Goal: Transaction & Acquisition: Purchase product/service

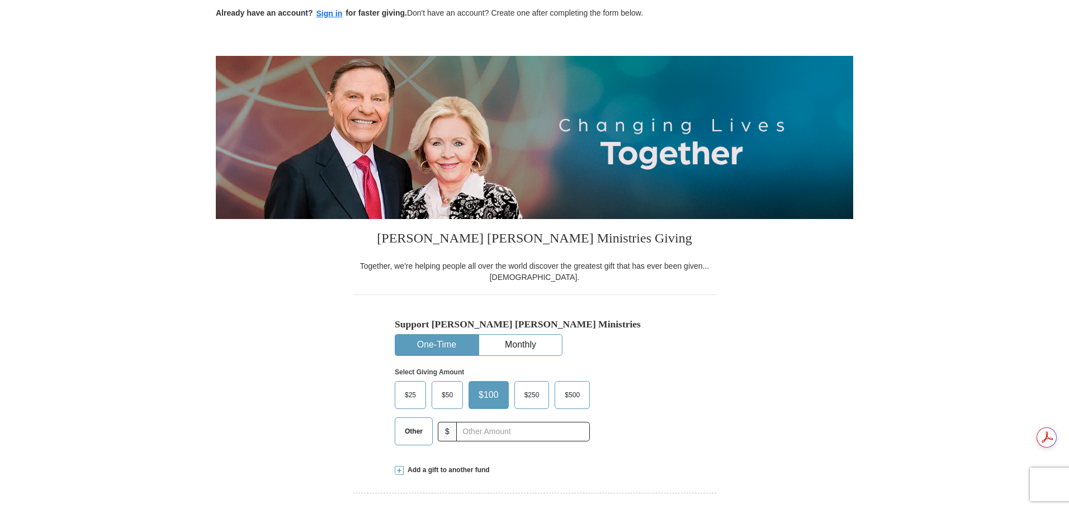
scroll to position [224, 0]
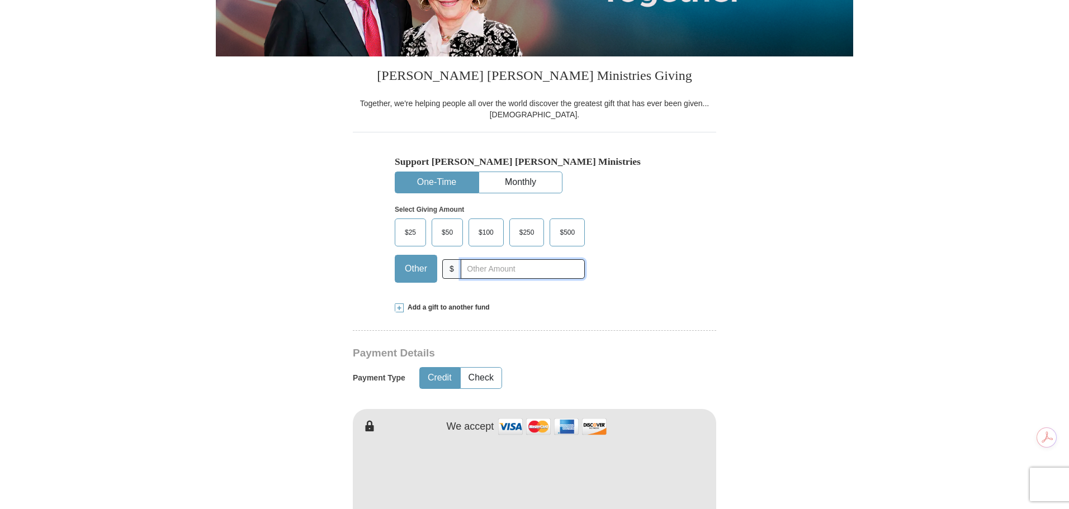
click at [499, 271] on input "text" at bounding box center [523, 269] width 124 height 20
type input "46.00"
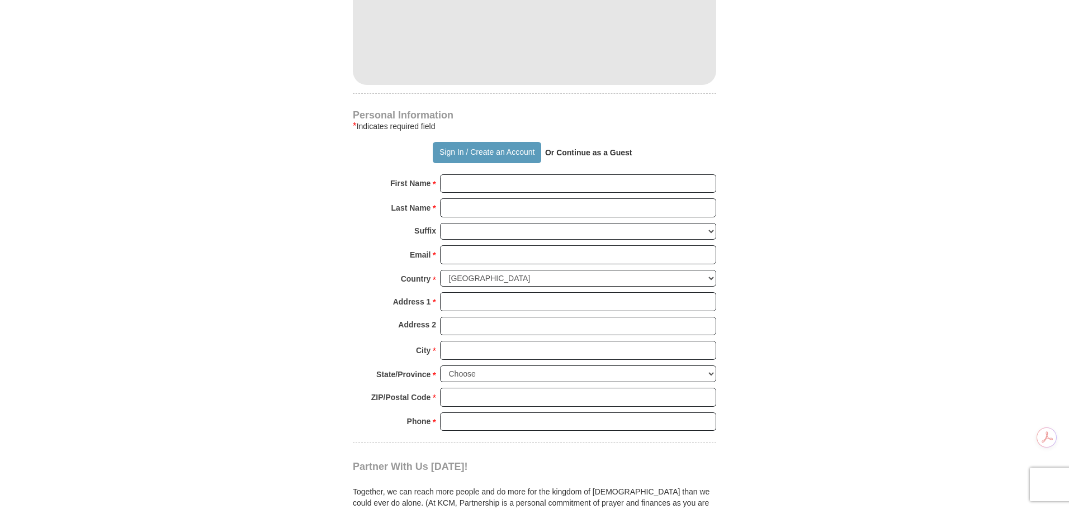
scroll to position [671, 0]
click at [467, 185] on input "First Name *" at bounding box center [578, 182] width 276 height 19
type input "[PERSON_NAME]"
click at [461, 252] on input "Email *" at bounding box center [578, 253] width 276 height 19
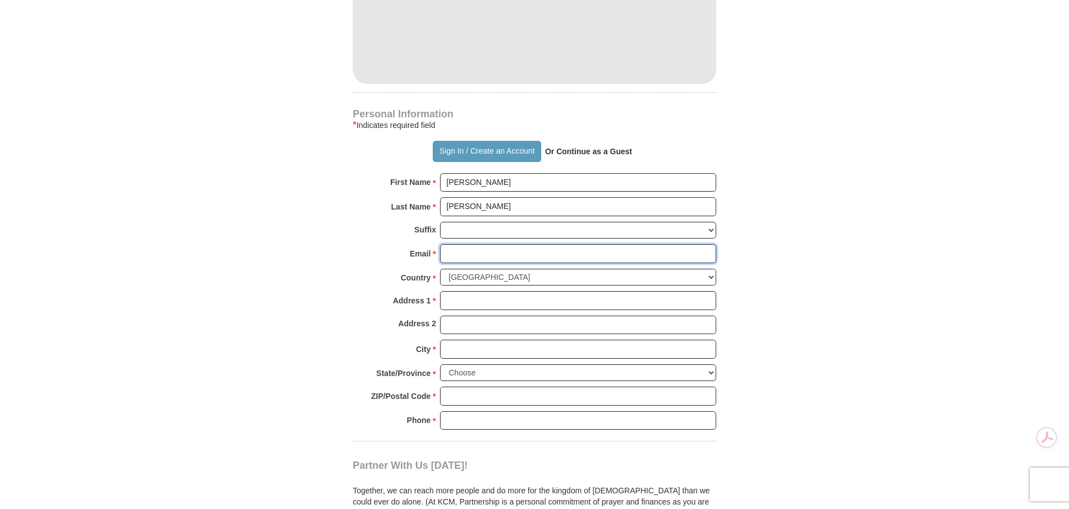
type input "[EMAIL_ADDRESS][DOMAIN_NAME]"
type input "[STREET_ADDRESS]"
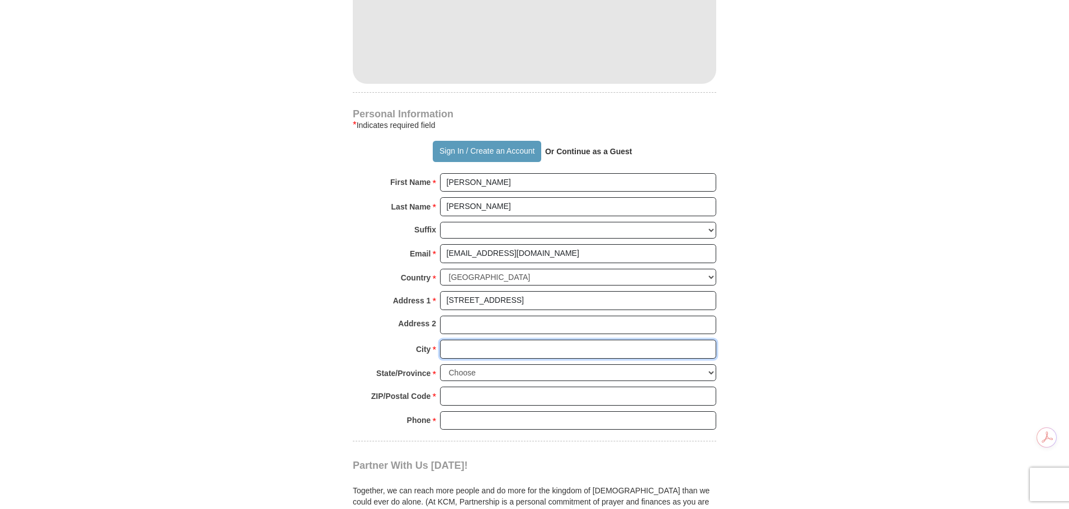
type input "Monroe"
select select "NC"
type input "28110"
type input "3217956379"
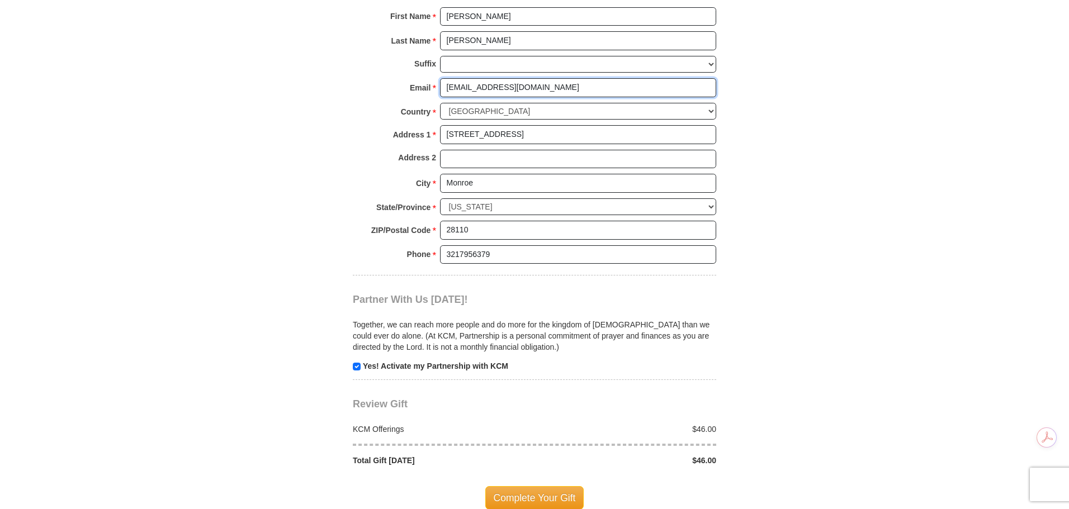
scroll to position [839, 0]
click at [357, 365] on input "checkbox" at bounding box center [357, 365] width 8 height 8
checkbox input "false"
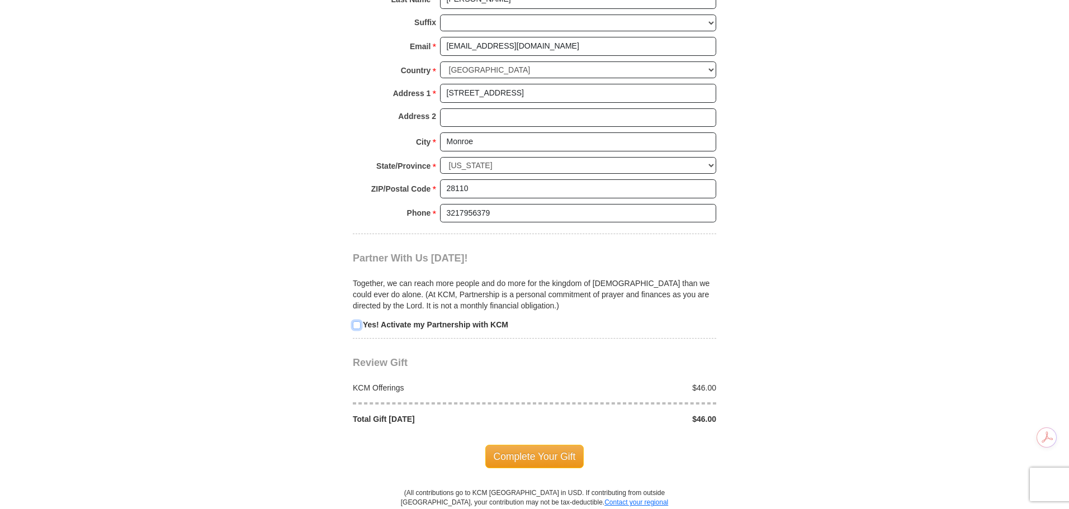
scroll to position [1006, 0]
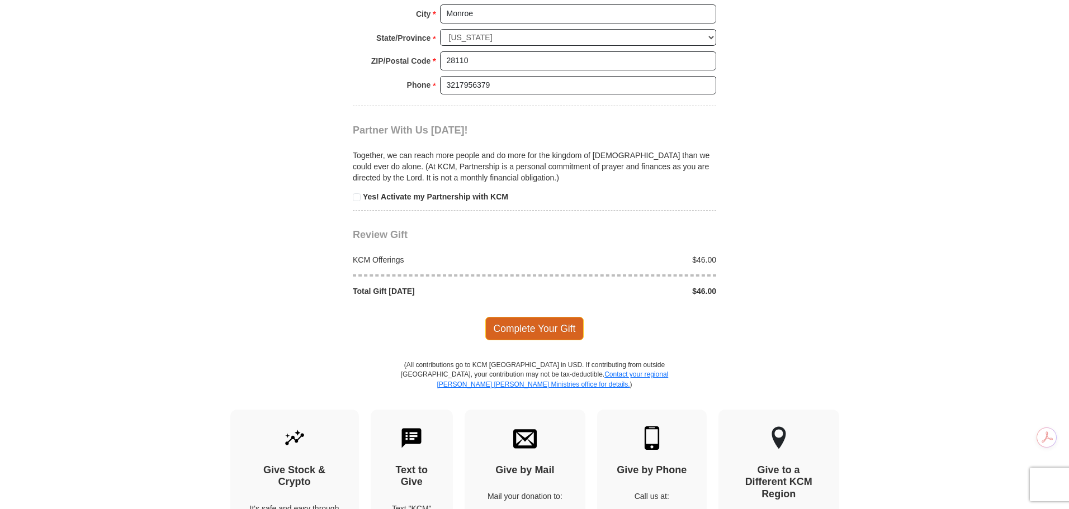
click at [528, 333] on span "Complete Your Gift" at bounding box center [534, 328] width 99 height 23
